Goal: Information Seeking & Learning: Learn about a topic

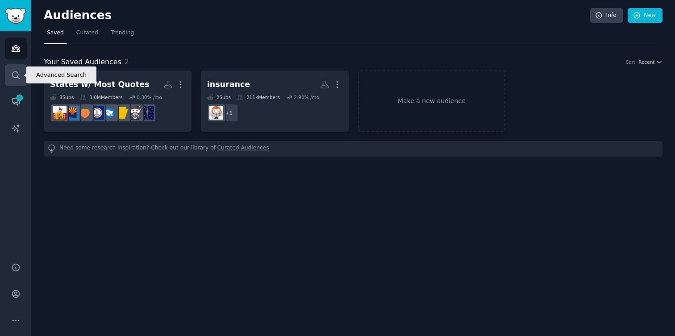
click at [15, 77] on icon "Sidebar" at bounding box center [15, 74] width 7 height 7
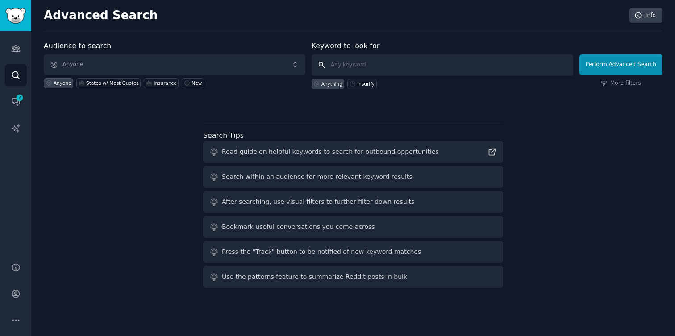
click at [357, 70] on input "text" at bounding box center [441, 64] width 261 height 21
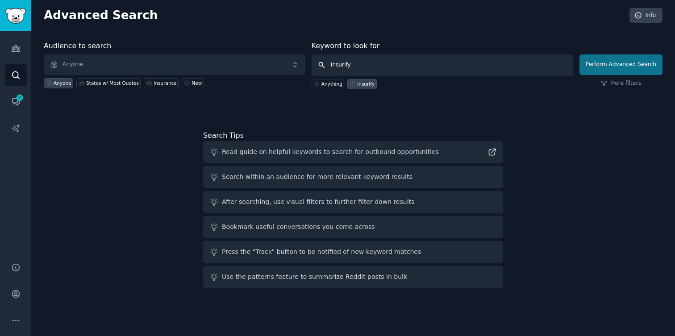
type input "insurify"
click at [603, 65] on button "Perform Advanced Search" at bounding box center [620, 64] width 83 height 21
